Goal: Check status: Check status

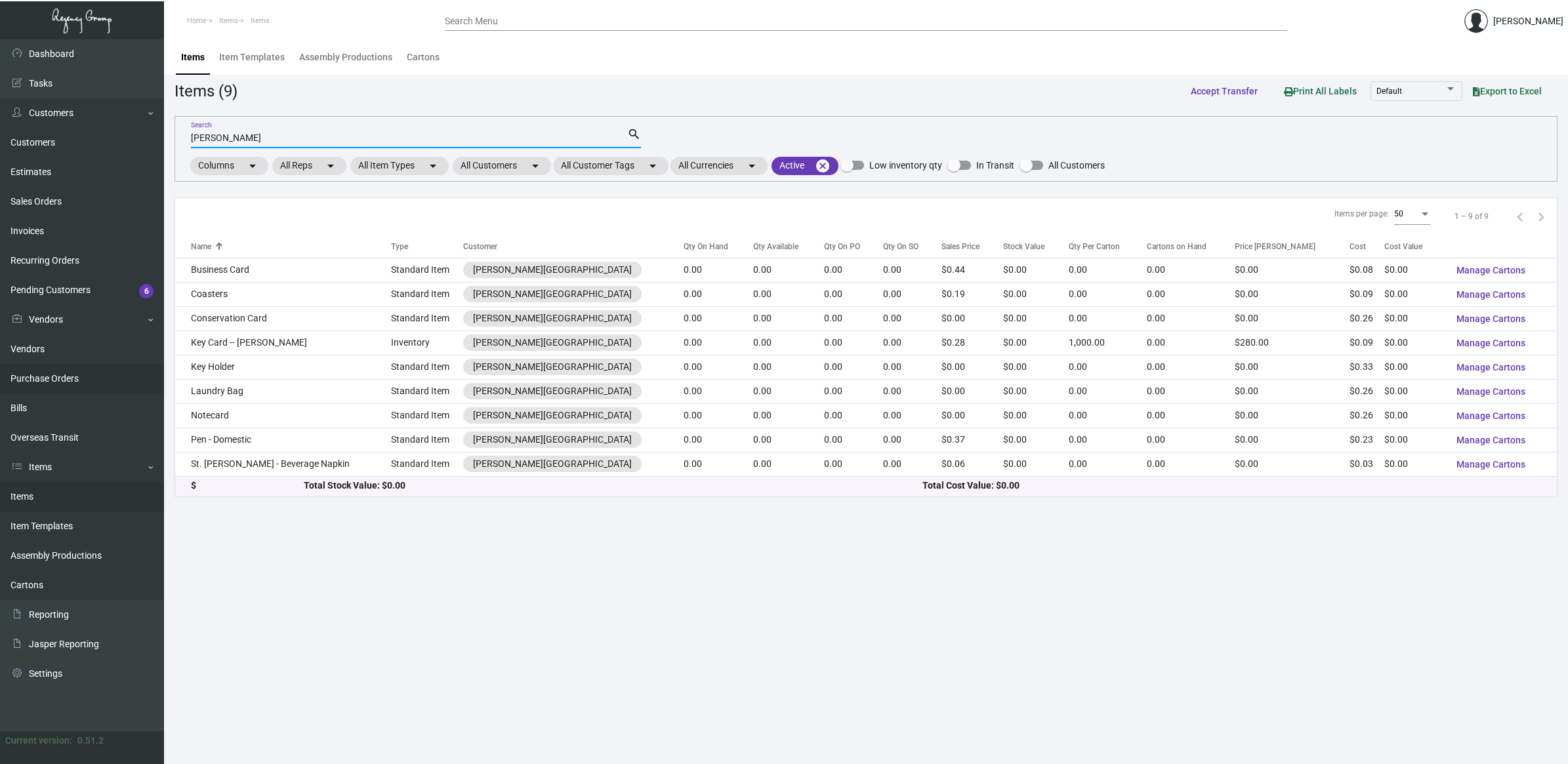
click at [63, 380] on link "Purchase Orders" at bounding box center [82, 378] width 164 height 29
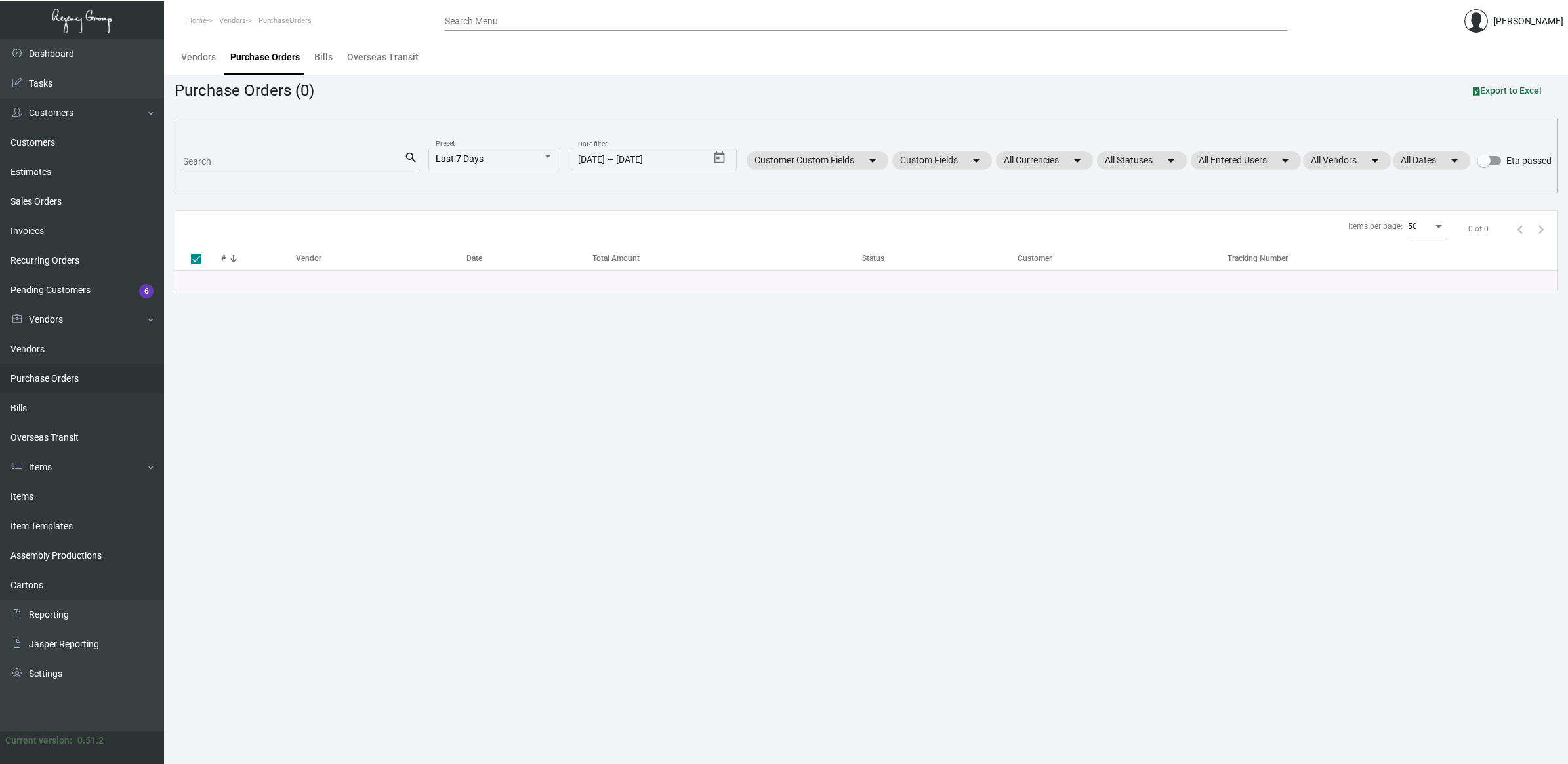
click at [227, 162] on input "Search" at bounding box center [293, 162] width 221 height 10
paste input "82846"
type input "82846"
checkbox input "false"
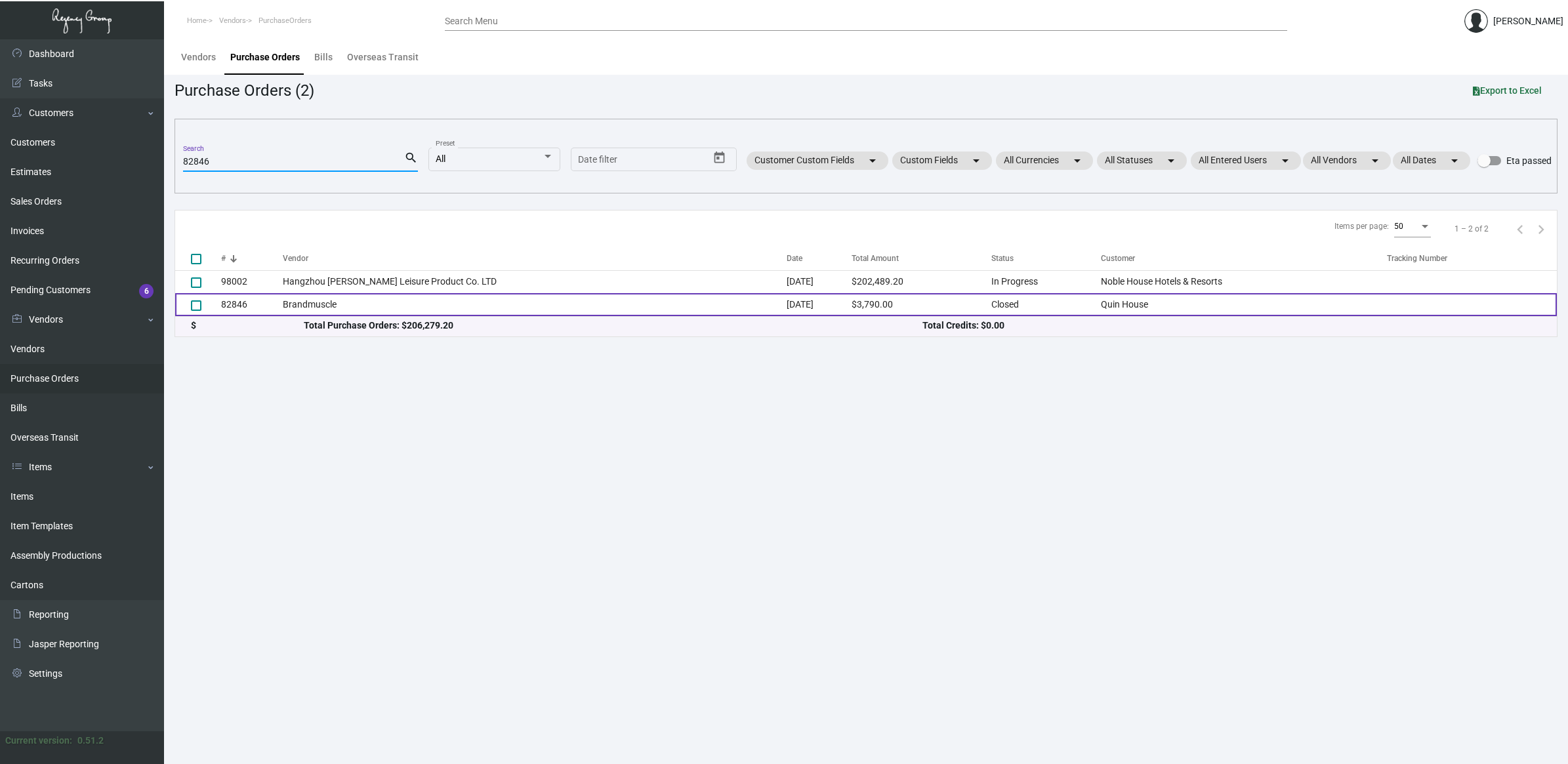
type input "82846"
click at [356, 300] on td "Brandmuscle" at bounding box center [535, 304] width 504 height 23
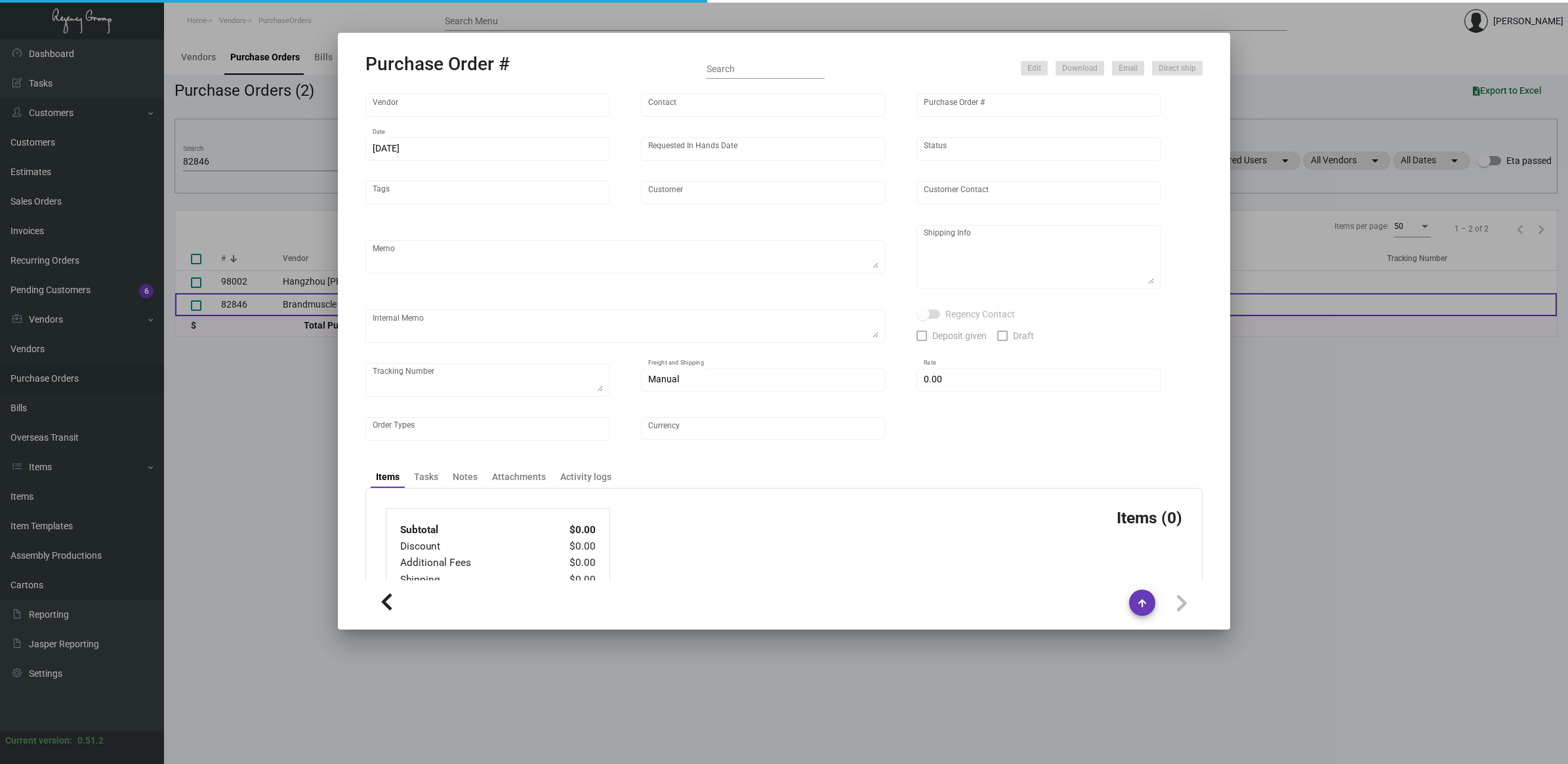
type input "Brandmuscle"
type input "[PERSON_NAME]"
type input "82846"
type input "[DATE]"
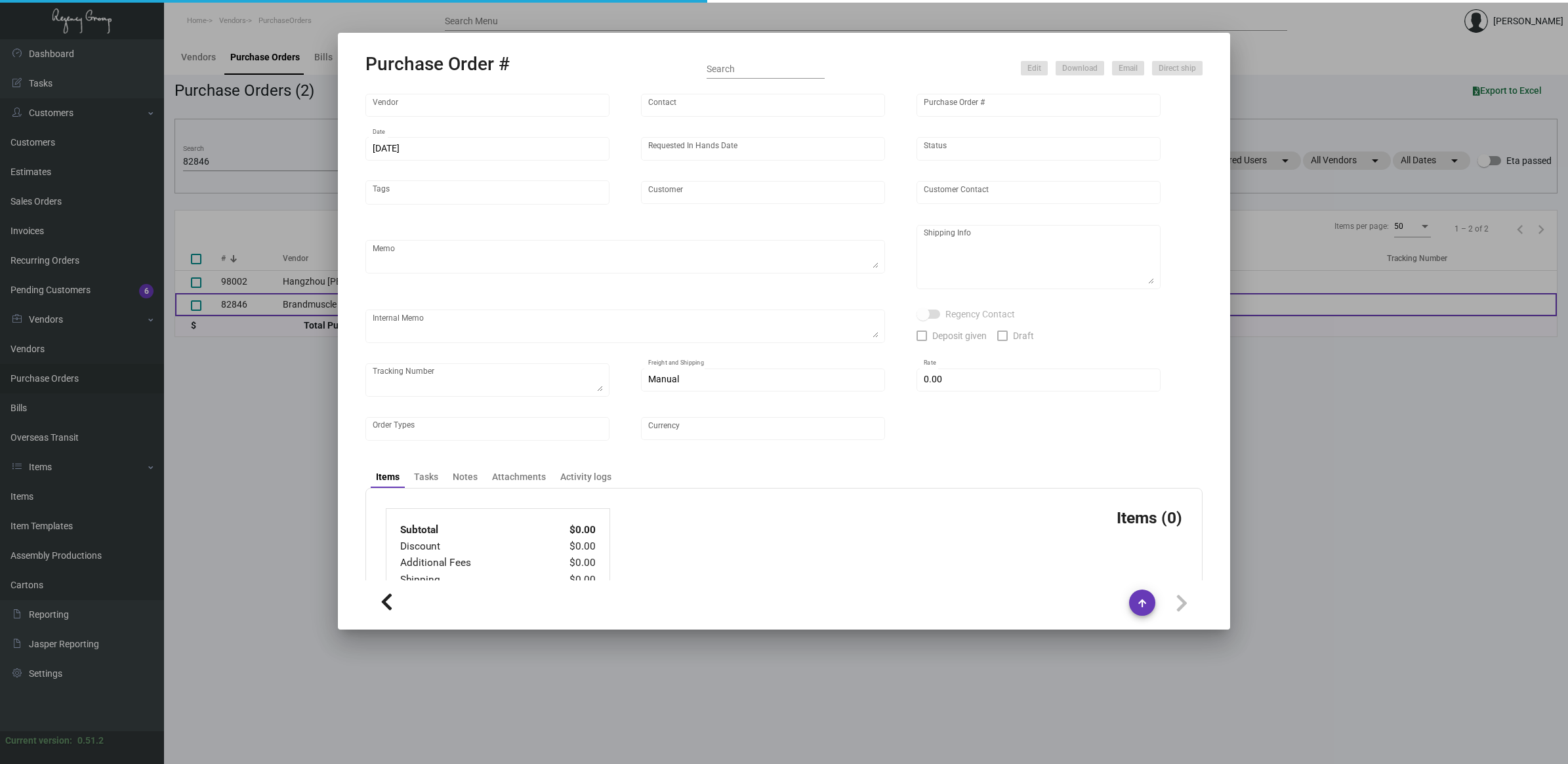
type input "Quin House"
type textarea "Refer to PO for pre-production sample, #82047. UPDATE Size."
type textarea "Regency Group NJ [PERSON_NAME] [STREET_ADDRESS]"
type textarea "HOLD SHIPPING TO THE HOTEL TILL GIVEN THE GREEN LIGHT"
checkbox input "true"
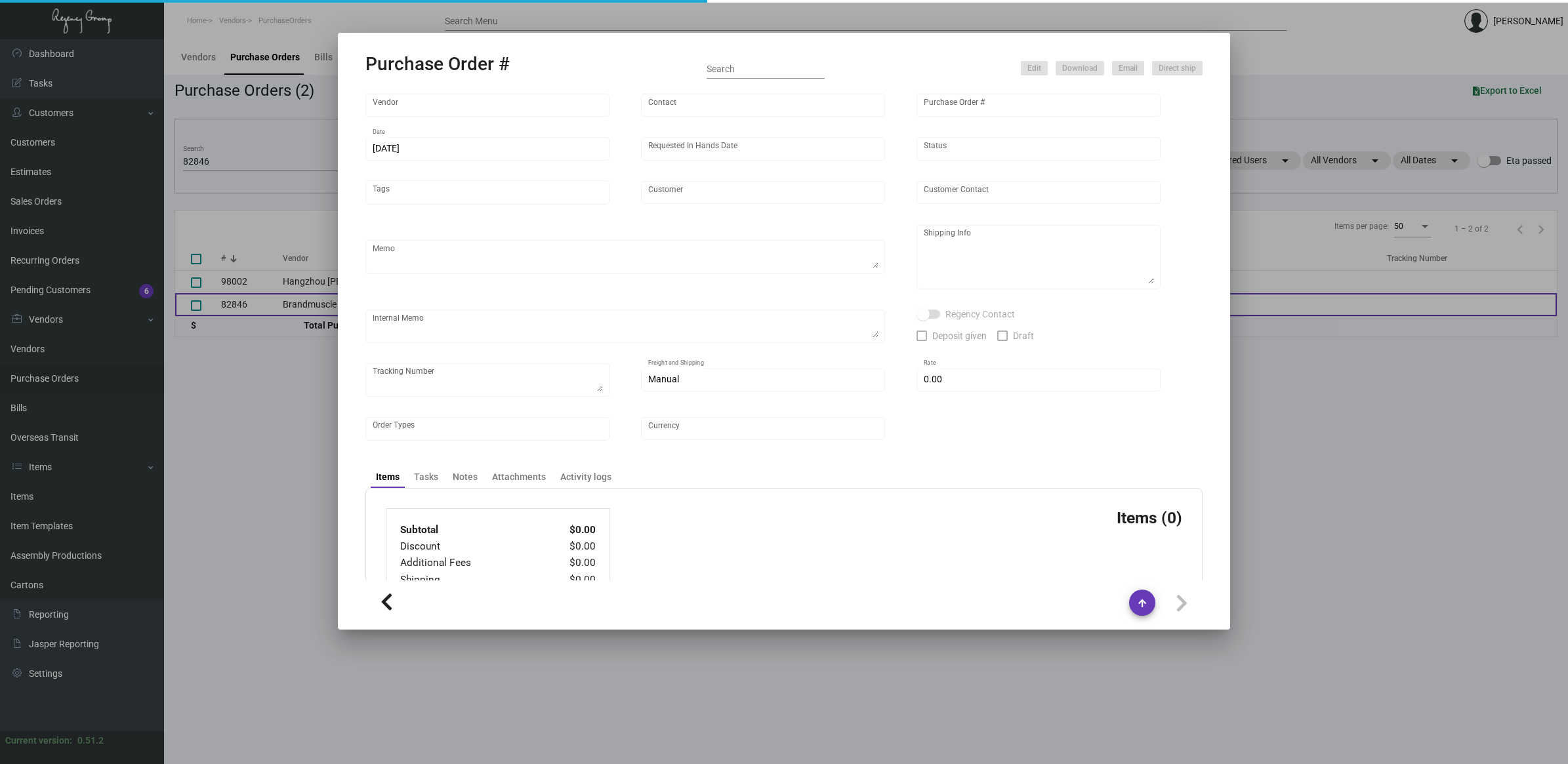
type input "$ 0.00"
type input "United States Dollar $"
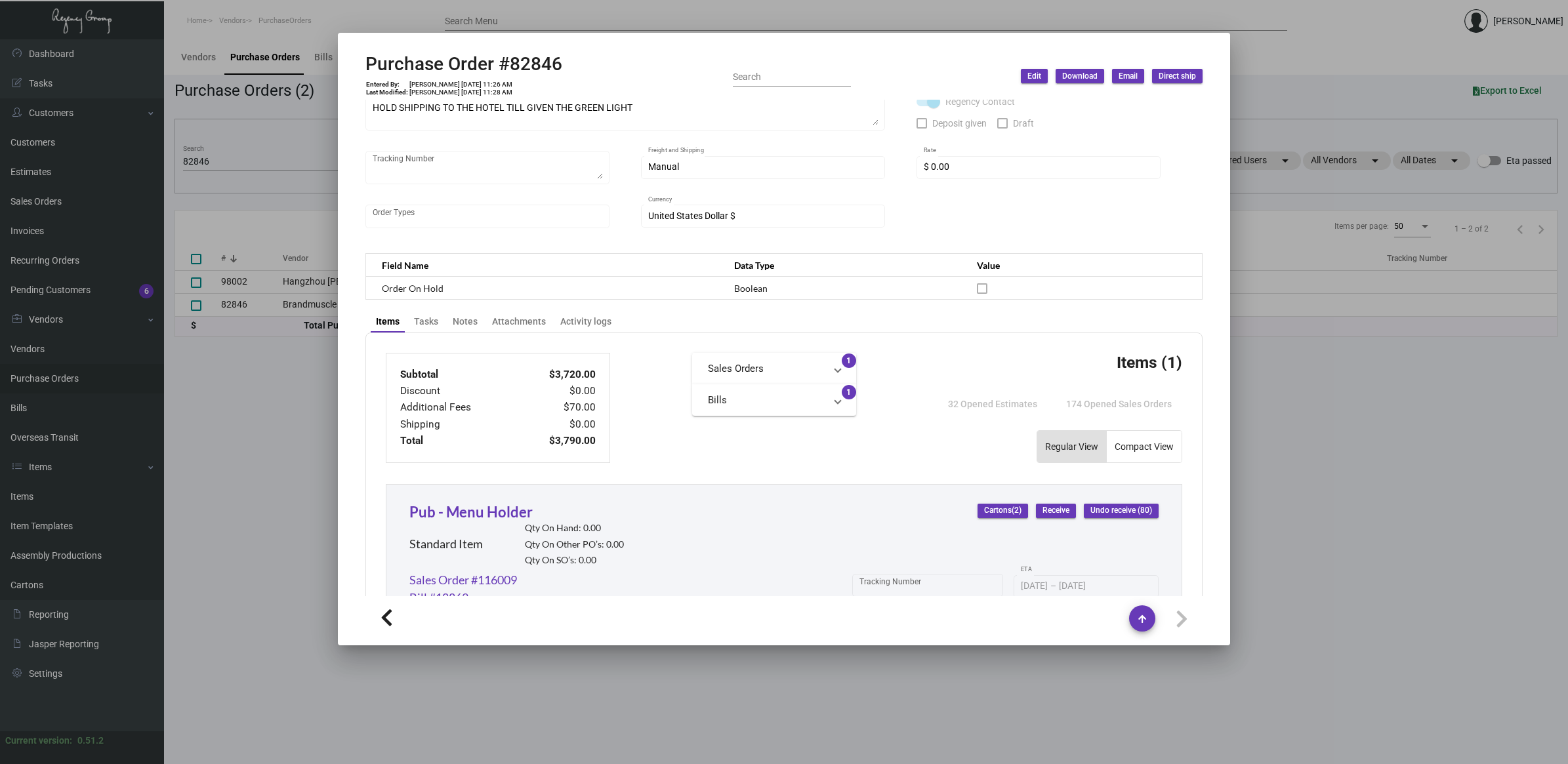
scroll to position [536, 0]
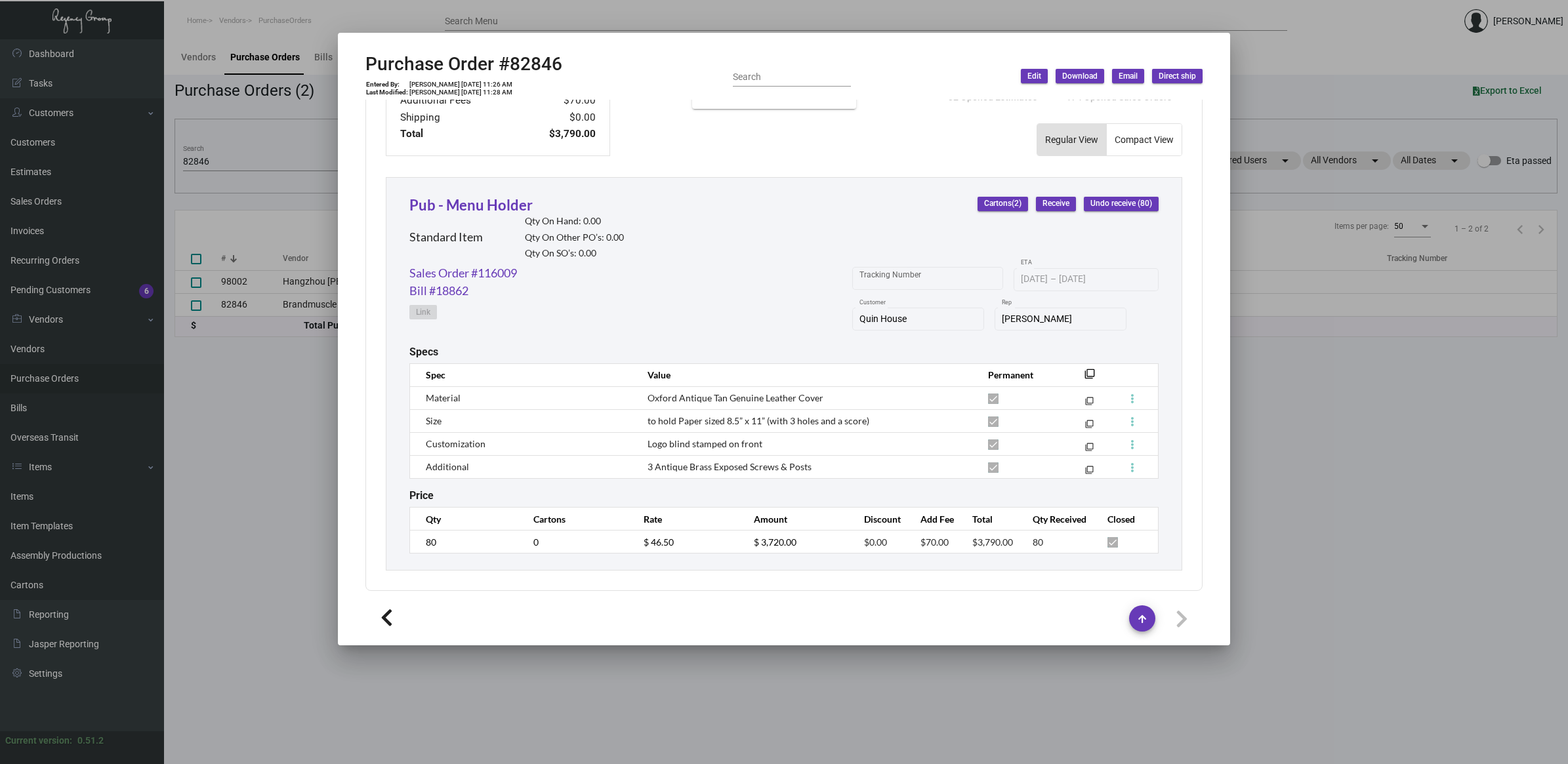
click at [314, 448] on div at bounding box center [784, 382] width 1568 height 764
